Goal: Information Seeking & Learning: Learn about a topic

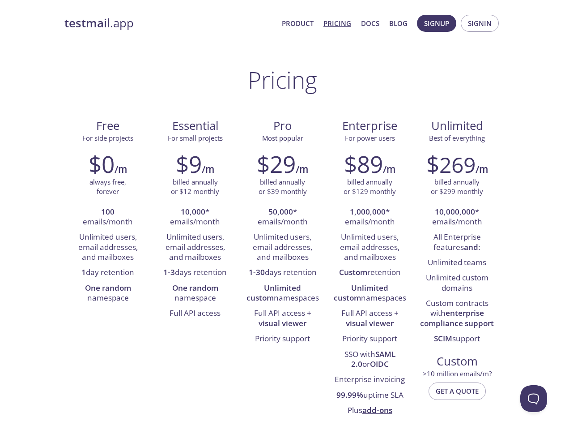
click at [437, 23] on span "Signup" at bounding box center [436, 23] width 25 height 12
click at [480, 23] on span "Signin" at bounding box center [480, 23] width 24 height 12
click at [108, 217] on li "100 emails/month" at bounding box center [108, 218] width 74 height 26
click at [108, 247] on li "Unlimited users, email addresses, and mailboxes" at bounding box center [108, 247] width 74 height 35
click at [108, 273] on li "1 day retention" at bounding box center [108, 272] width 74 height 15
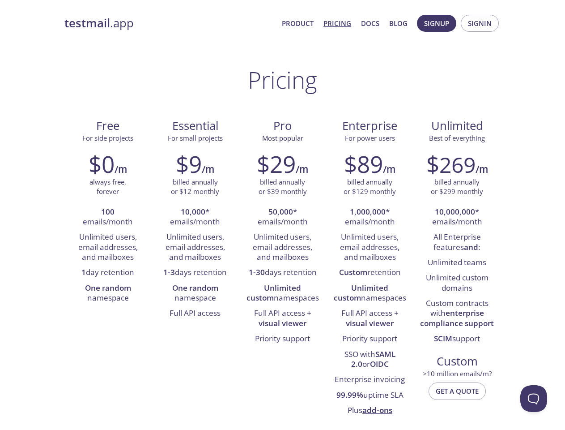
click at [108, 293] on li "One random namespace" at bounding box center [108, 294] width 74 height 26
click at [195, 217] on li "10,000 * emails/month" at bounding box center [195, 218] width 74 height 26
click at [195, 247] on li "Unlimited users, email addresses, and mailboxes" at bounding box center [195, 247] width 74 height 35
click at [195, 273] on li "1-3 days retention" at bounding box center [195, 272] width 74 height 15
click at [195, 293] on li "One random namespace" at bounding box center [195, 294] width 74 height 26
